Goal: Check status: Check status

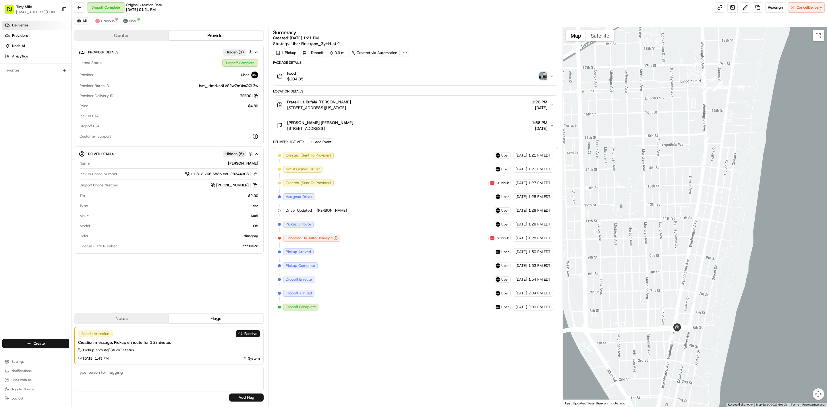
drag, startPoint x: 20, startPoint y: 24, endPoint x: 36, endPoint y: 27, distance: 16.9
click at [20, 24] on span "Deliveries" at bounding box center [20, 25] width 16 height 5
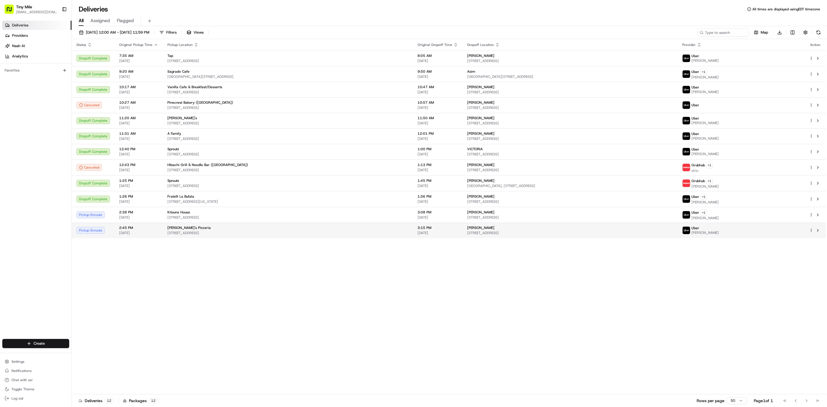
click at [810, 232] on html "Tiny Mile iamfleah@gmail.com Toggle Sidebar Deliveries Providers Nash AI Analyt…" at bounding box center [413, 203] width 827 height 407
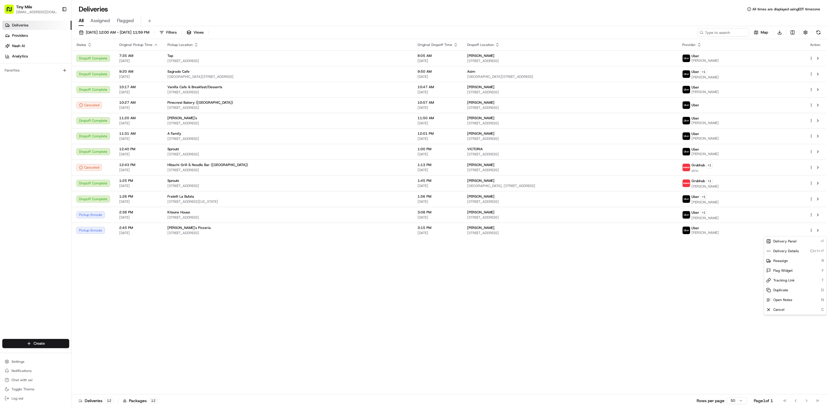
click at [775, 315] on div "Delivery Panel ⏎ Delivery Details Ctrl+⏎ Reassign R Flag Widget F Tracking Link…" at bounding box center [795, 275] width 63 height 79
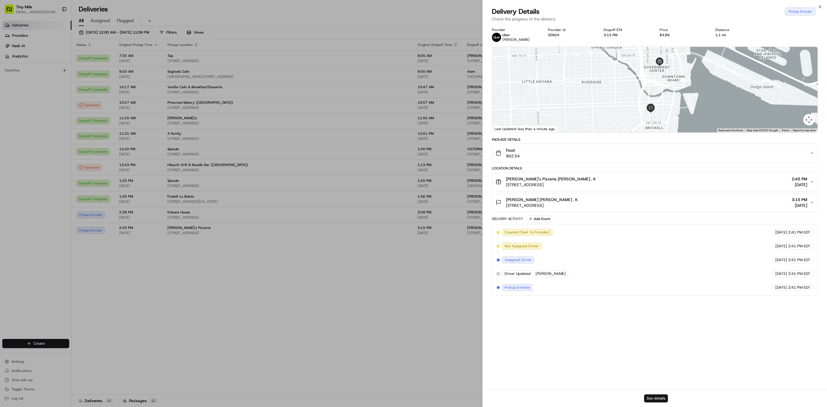
click at [657, 402] on button "See details" at bounding box center [656, 398] width 24 height 8
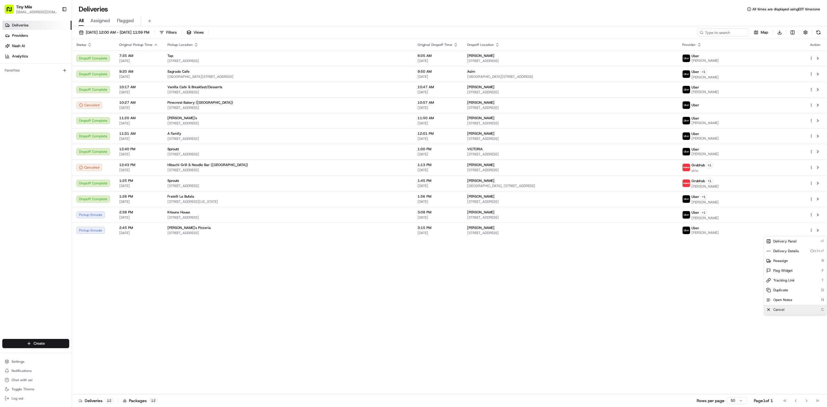
click at [779, 310] on span "Cancel" at bounding box center [779, 309] width 11 height 5
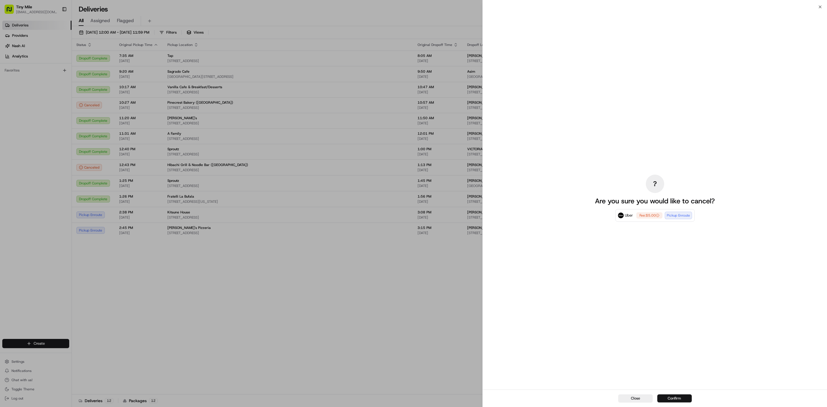
click at [675, 400] on button "Confirm" at bounding box center [674, 398] width 34 height 8
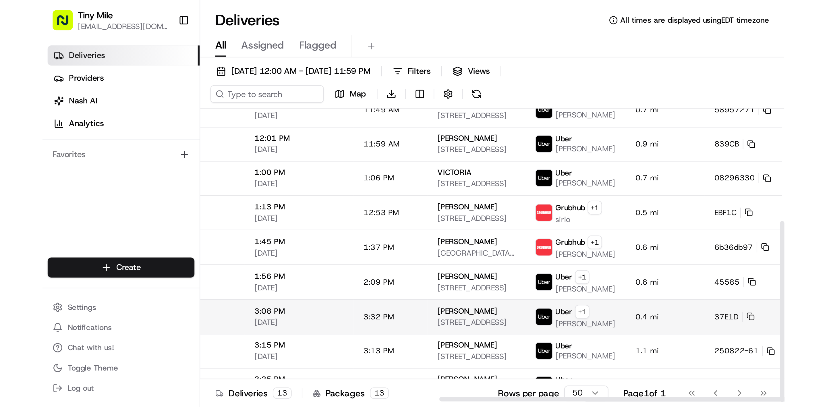
scroll to position [83, 427]
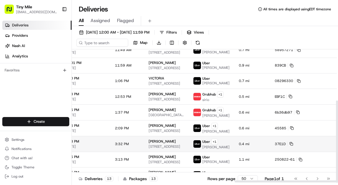
click at [239, 144] on span "0.4 mi" at bounding box center [252, 144] width 27 height 5
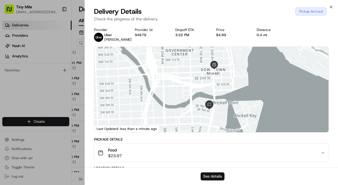
click at [217, 177] on button "See details" at bounding box center [212, 177] width 24 height 8
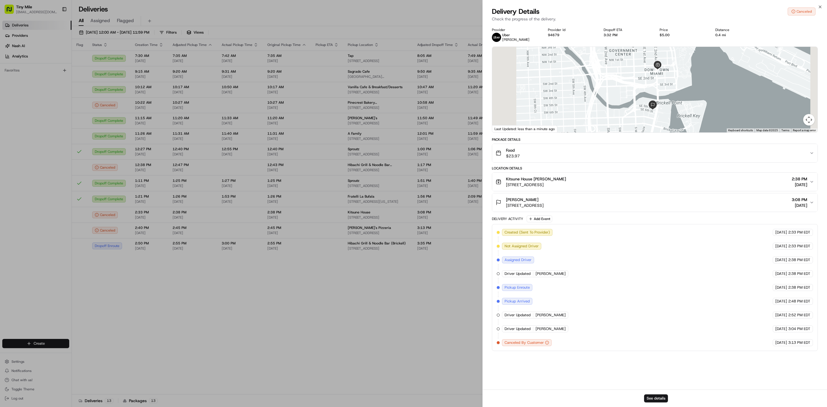
scroll to position [0, 0]
click at [337, 5] on icon "button" at bounding box center [820, 7] width 5 height 5
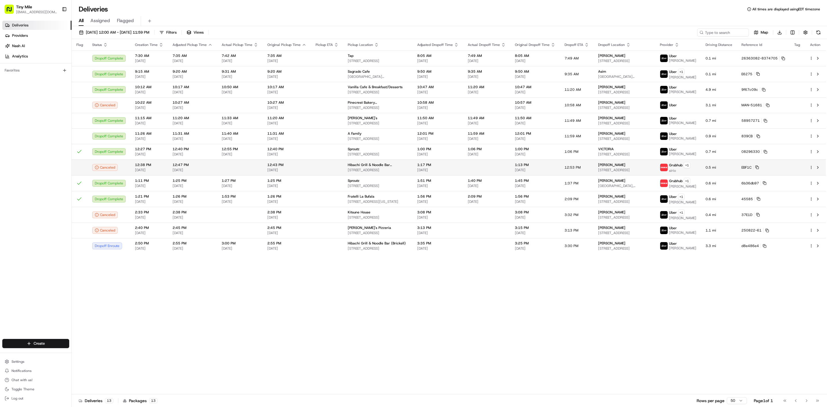
click at [184, 165] on span "12:47 PM" at bounding box center [193, 165] width 40 height 5
click at [190, 185] on span "[DATE]" at bounding box center [193, 186] width 40 height 5
click at [245, 185] on td at bounding box center [240, 215] width 46 height 16
click at [22, 185] on span "Settings" at bounding box center [17, 361] width 13 height 5
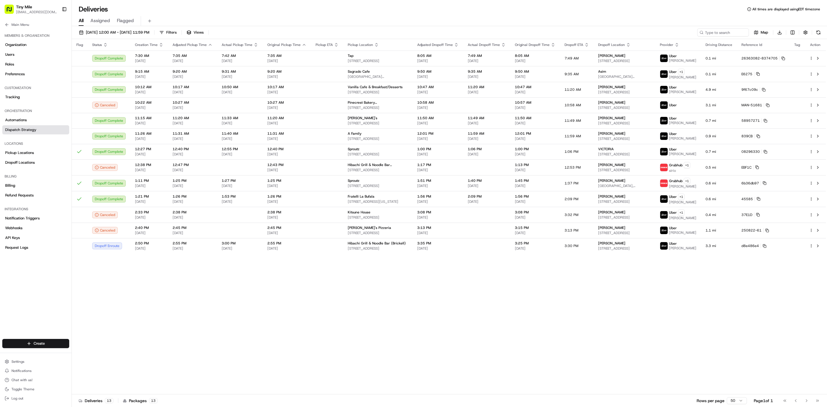
click at [27, 128] on span "Dispatch Strategy" at bounding box center [20, 129] width 31 height 5
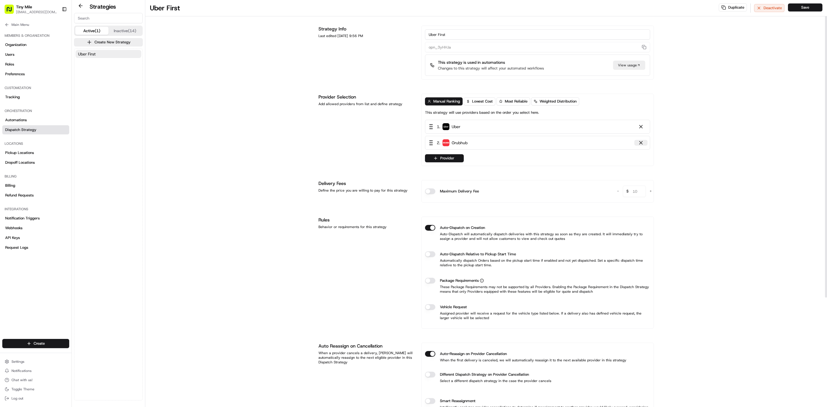
click at [337, 143] on button at bounding box center [640, 143] width 13 height 6
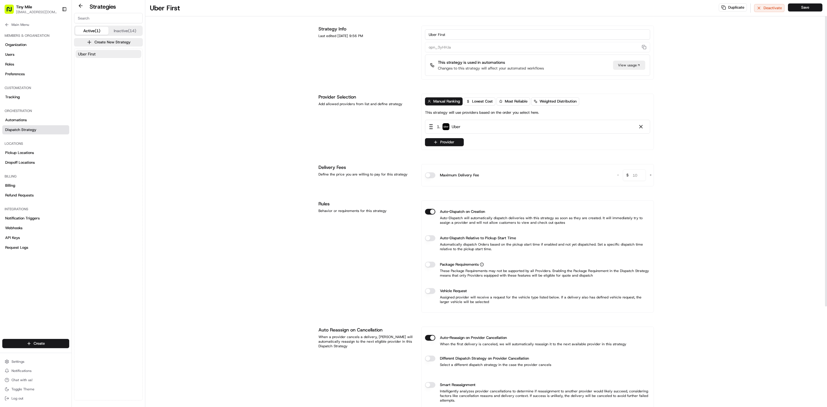
click at [337, 149] on div "Uber First Duplicate Deactivate Save Strategy Info Last edited [DATE] 9:56 PM U…" at bounding box center [486, 269] width 682 height 539
click at [211, 124] on div "Uber First Duplicate Deactivate Save Strategy Info Last edited [DATE] 9:56 PM U…" at bounding box center [486, 269] width 682 height 539
click at [290, 143] on div "Uber First Duplicate Deactivate Save Strategy Info Last edited [DATE] 9:56 PM U…" at bounding box center [486, 269] width 682 height 539
drag, startPoint x: 274, startPoint y: 116, endPoint x: 208, endPoint y: 99, distance: 68.3
click at [274, 116] on div "Uber First Duplicate Deactivate Save Strategy Info Last edited [DATE] 9:56 PM U…" at bounding box center [486, 269] width 682 height 539
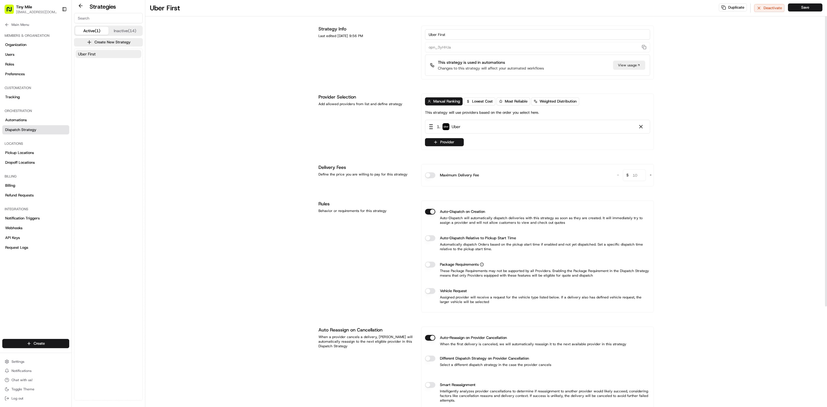
click at [123, 29] on button "Inactive (14)" at bounding box center [125, 31] width 33 height 8
click at [95, 29] on button "Active (1)" at bounding box center [91, 31] width 33 height 8
click at [9, 23] on icon at bounding box center [7, 24] width 5 height 5
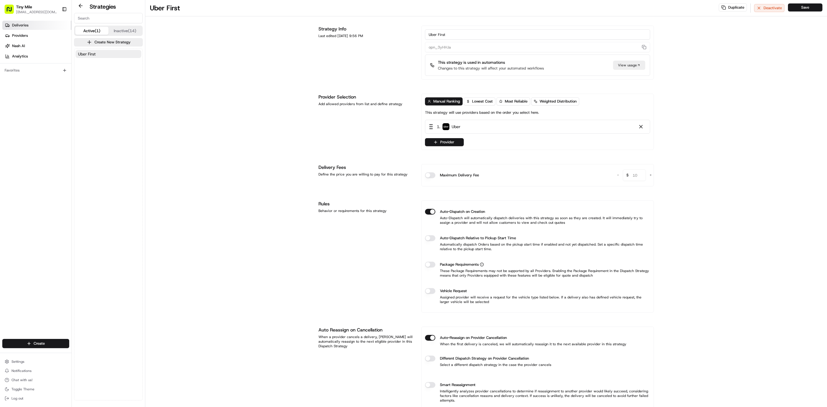
click at [23, 26] on span "Deliveries" at bounding box center [20, 25] width 16 height 5
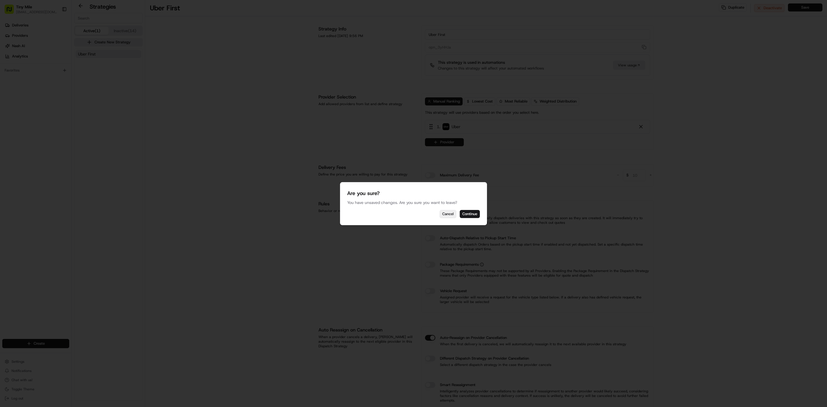
click at [337, 185] on button "Cancel" at bounding box center [448, 214] width 17 height 8
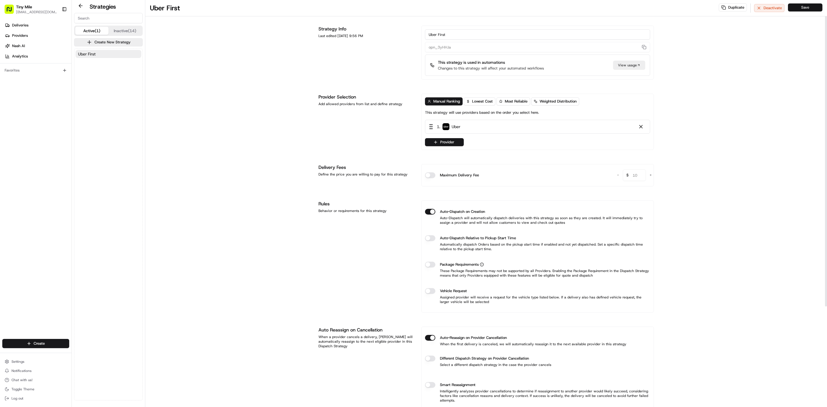
click at [337, 5] on button "Save" at bounding box center [805, 7] width 34 height 8
click at [32, 29] on link "Deliveries" at bounding box center [36, 25] width 69 height 9
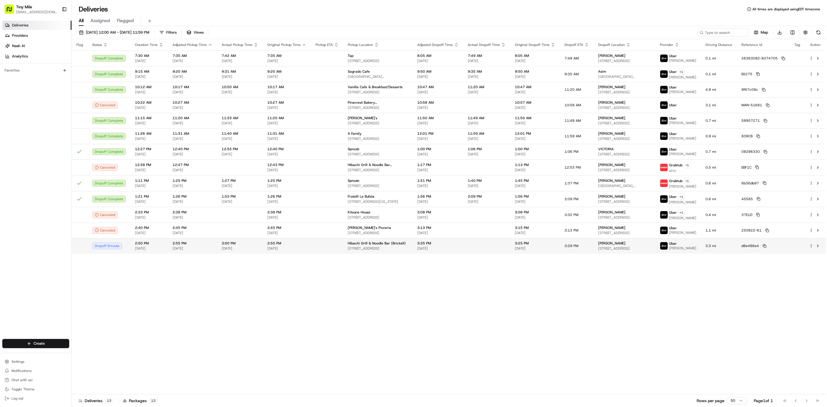
click at [337, 185] on span "[DATE]" at bounding box center [437, 248] width 41 height 5
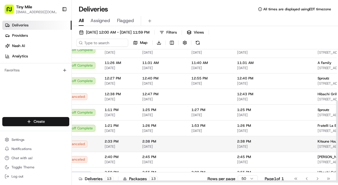
scroll to position [83, 43]
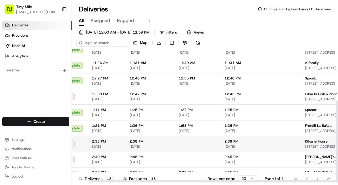
click at [216, 144] on td at bounding box center [197, 144] width 46 height 16
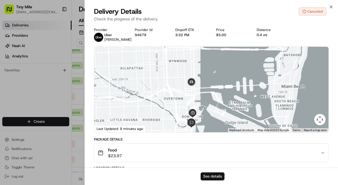
click at [212, 174] on button "See details" at bounding box center [212, 177] width 24 height 8
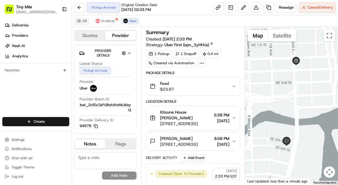
click at [83, 24] on button "All" at bounding box center [81, 21] width 15 height 7
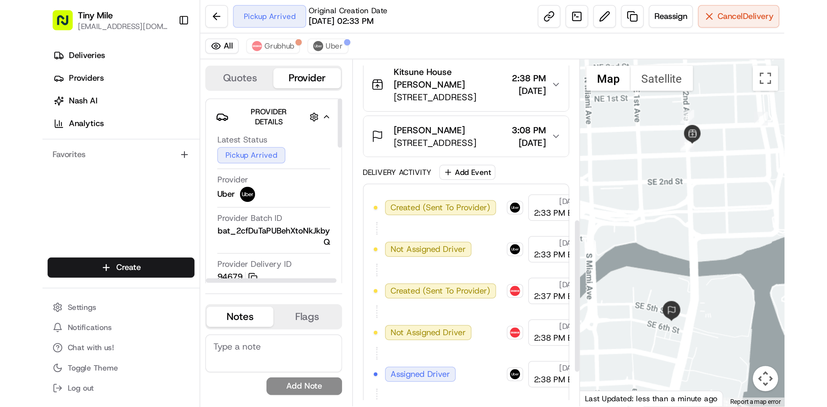
scroll to position [172, 0]
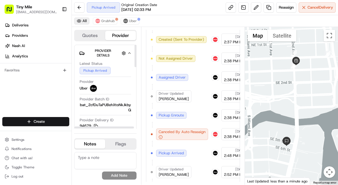
click at [86, 23] on button "All" at bounding box center [81, 21] width 15 height 7
click at [84, 22] on button "All" at bounding box center [81, 21] width 15 height 7
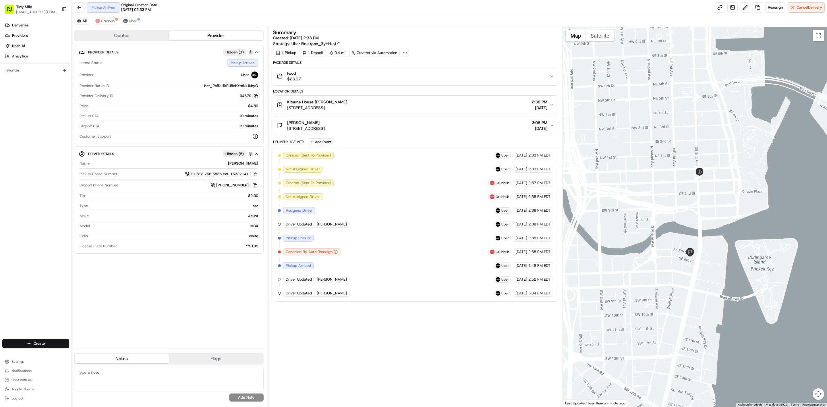
click at [337, 185] on div "Created (Sent To Provider) Uber 08/22/2025 2:33 PM EDT Not Assigned Driver Uber…" at bounding box center [415, 224] width 275 height 145
click at [81, 22] on button "All" at bounding box center [81, 21] width 15 height 7
click at [337, 185] on div "Summary Created: 08/22/2025 2:33 PM Strategy: Uber First (opn_3yHHJa) 1 Pickup …" at bounding box center [415, 217] width 285 height 374
click at [337, 8] on span "Cancel Delivery" at bounding box center [810, 7] width 26 height 5
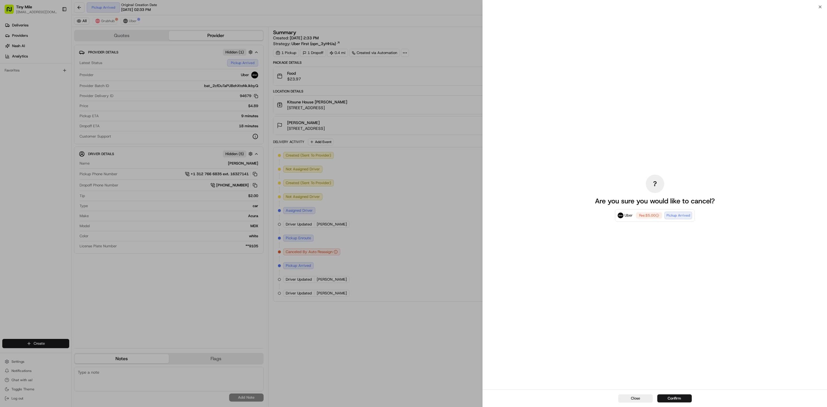
click at [337, 185] on div "Close Confirm" at bounding box center [655, 398] width 344 height 18
click at [337, 185] on button "Confirm" at bounding box center [674, 398] width 34 height 8
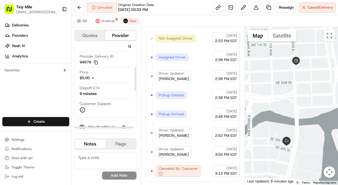
scroll to position [43, 0]
